Goal: Check status

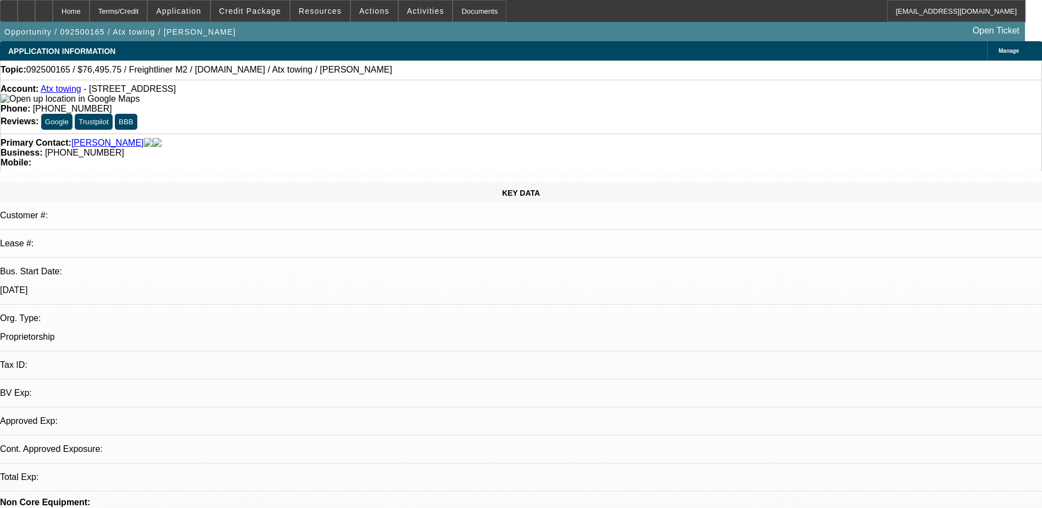
select select "0.15"
select select "2"
select select "0"
select select "1"
select select "2"
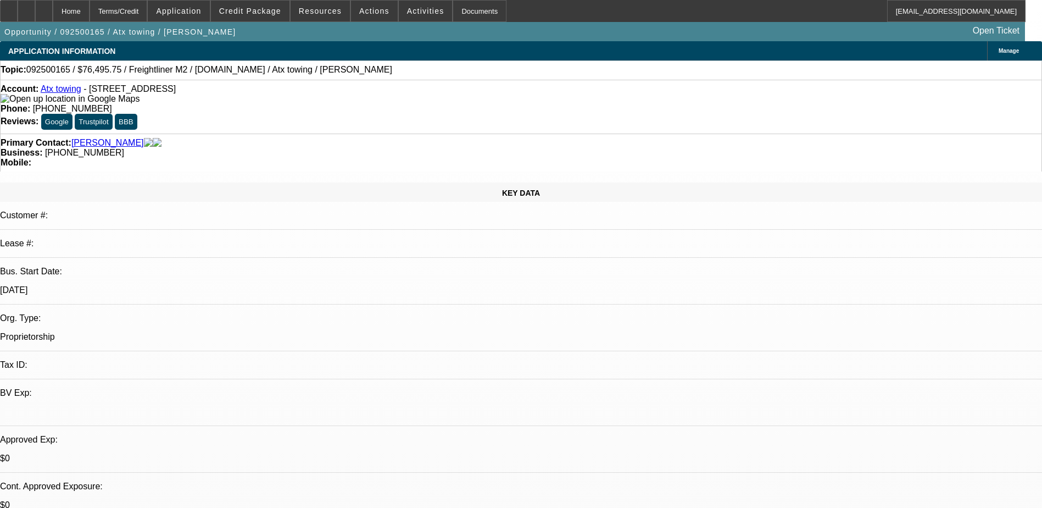
select select "6"
drag, startPoint x: 437, startPoint y: 89, endPoint x: 381, endPoint y: 92, distance: 56.1
click at [381, 104] on div "Phone: [PHONE_NUMBER]" at bounding box center [521, 109] width 1041 height 10
drag, startPoint x: 381, startPoint y: 92, endPoint x: 397, endPoint y: 91, distance: 16.0
copy span "[PHONE_NUMBER]"
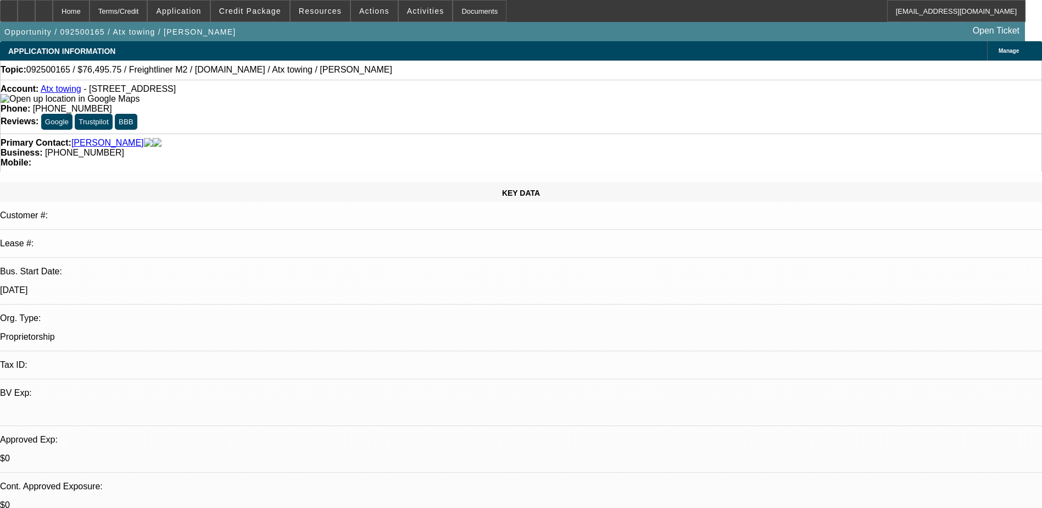
click at [460, 75] on div "Topic: 092500165 / $76,495.75 / Freightliner M2 / [DOMAIN_NAME] / Atx towing / …" at bounding box center [521, 70] width 1041 height 10
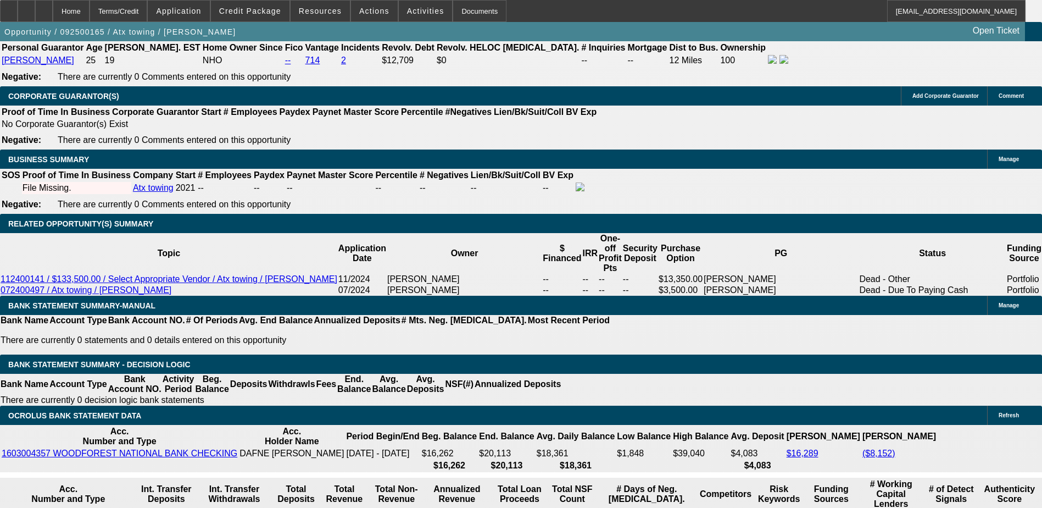
scroll to position [1703, 0]
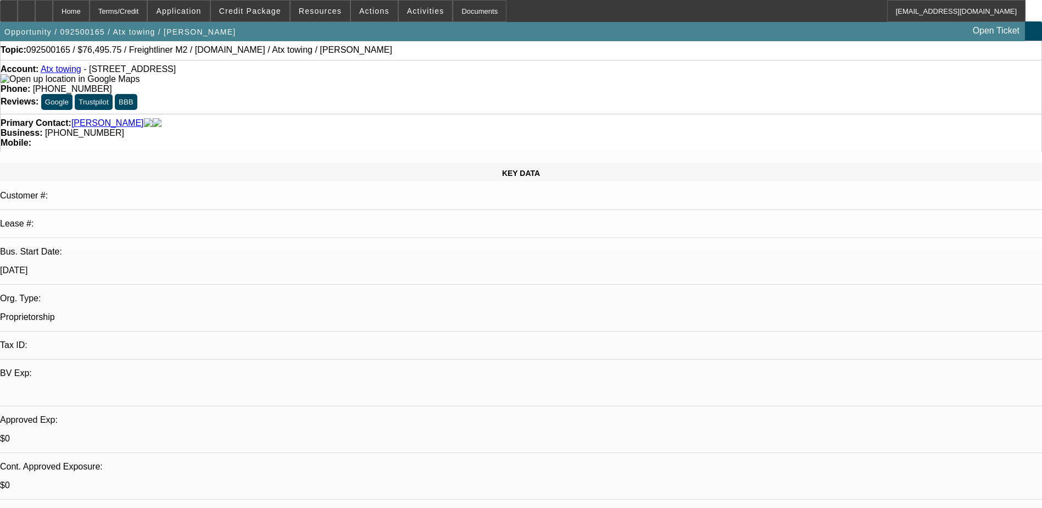
scroll to position [0, 0]
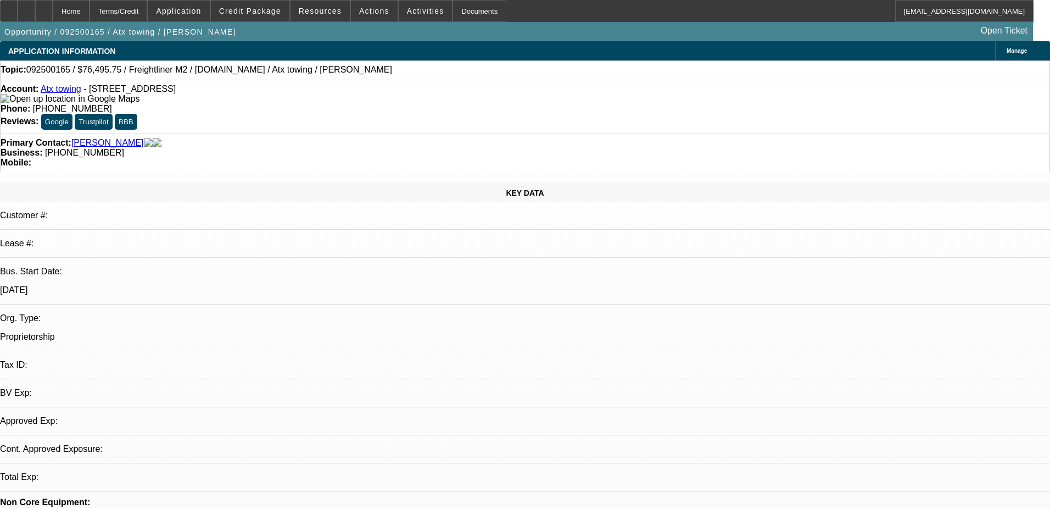
select select "0.15"
select select "2"
select select "0"
select select "6"
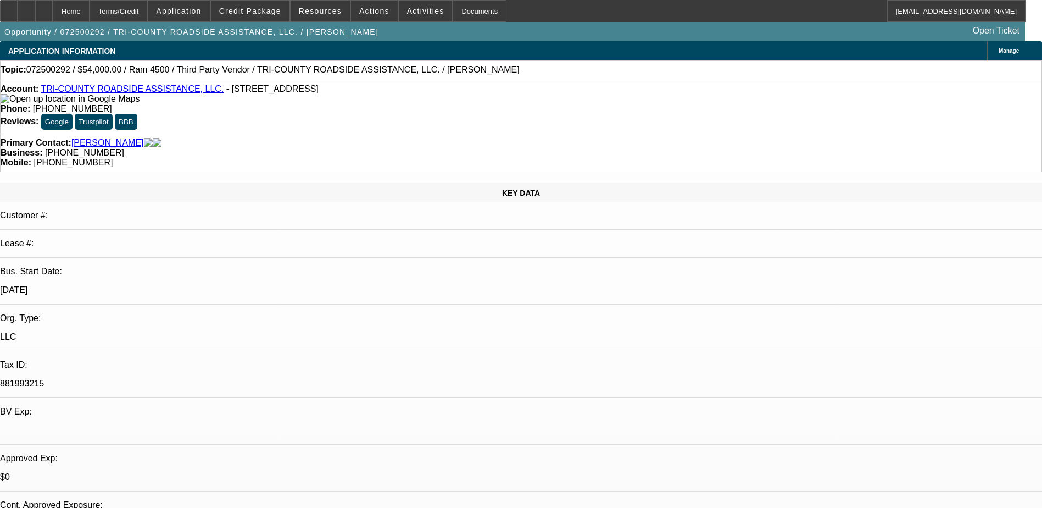
select select "0"
select select "2"
select select "0"
select select "6"
